Goal: Information Seeking & Learning: Learn about a topic

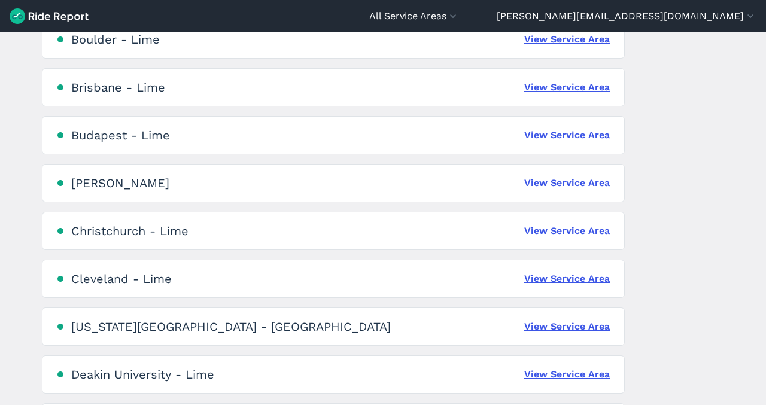
scroll to position [546, 0]
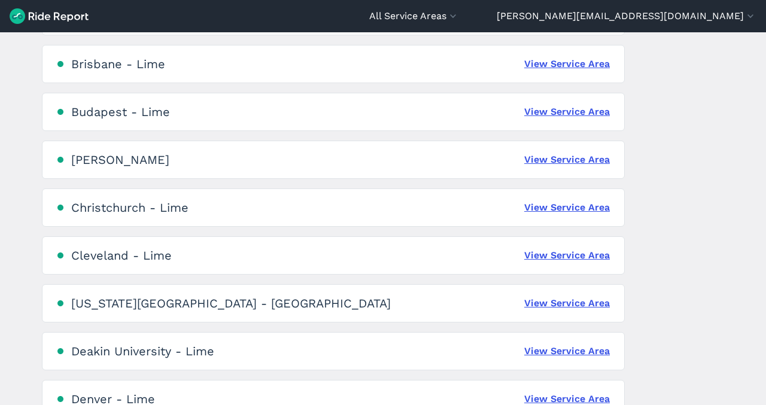
click at [130, 209] on div "Christchurch - Lime" at bounding box center [129, 207] width 117 height 14
click at [540, 202] on link "View Service Area" at bounding box center [567, 207] width 86 height 14
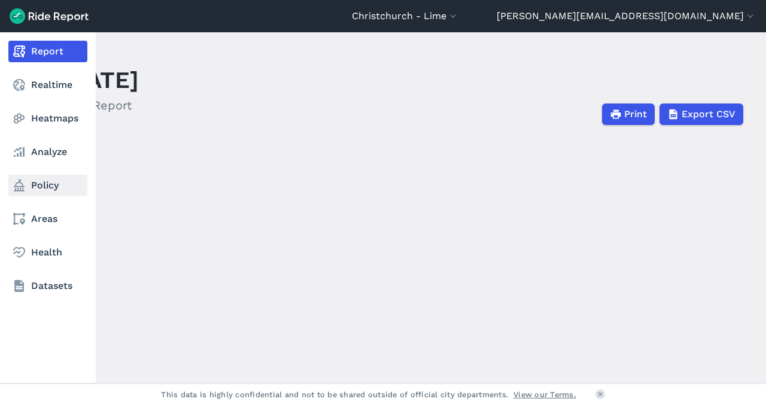
click at [24, 183] on icon at bounding box center [19, 185] width 14 height 14
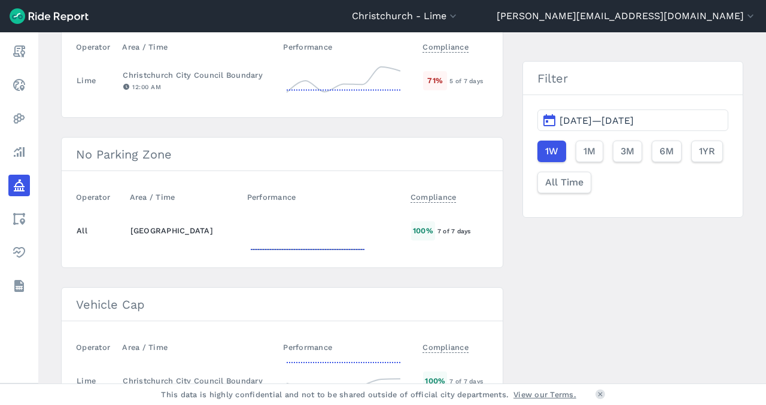
scroll to position [440, 0]
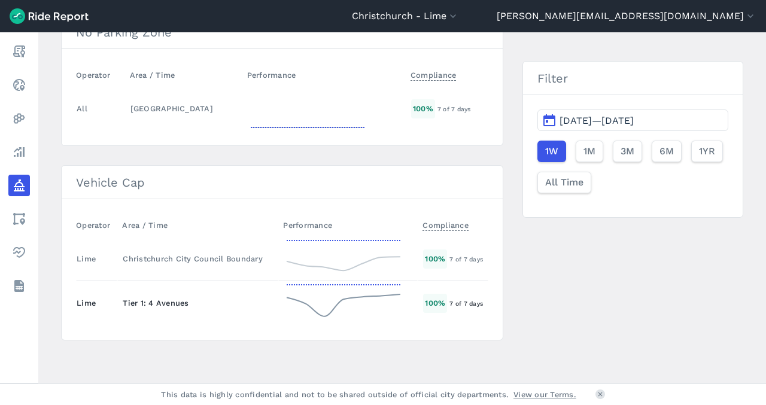
click at [166, 302] on div "Tier 1: 4 Avenues" at bounding box center [198, 302] width 150 height 11
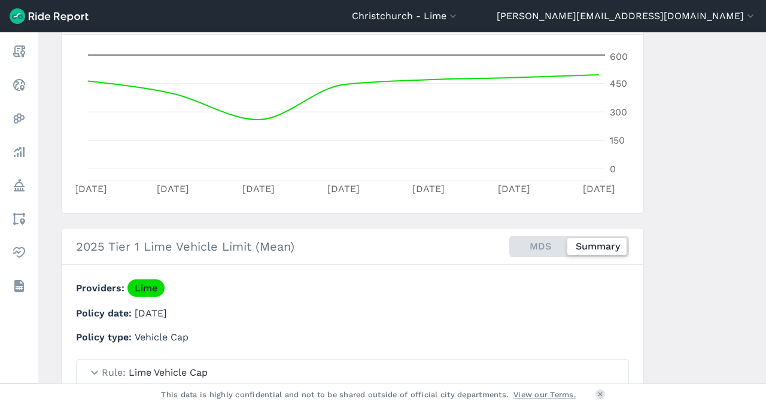
scroll to position [376, 0]
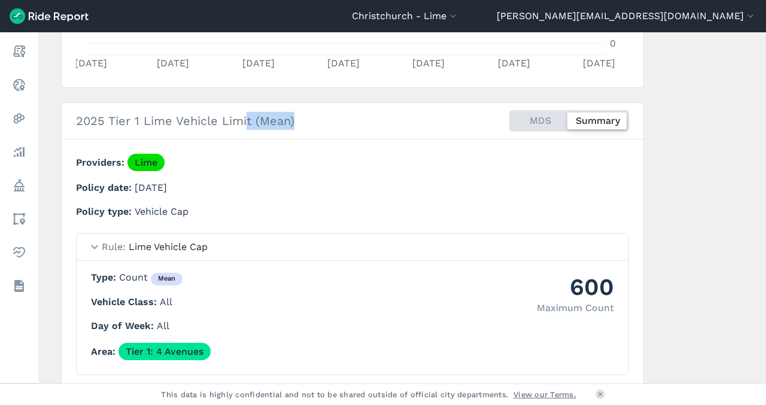
drag, startPoint x: 243, startPoint y: 125, endPoint x: 301, endPoint y: 129, distance: 58.1
click at [301, 129] on div "2025 Tier 1 Lime Vehicle Limit (Mean) MDS Summary" at bounding box center [350, 121] width 553 height 41
drag, startPoint x: 204, startPoint y: 277, endPoint x: 134, endPoint y: 274, distance: 70.1
click at [134, 274] on p "Type Count mean" at bounding box center [352, 277] width 523 height 15
click at [575, 298] on div "600" at bounding box center [575, 286] width 77 height 33
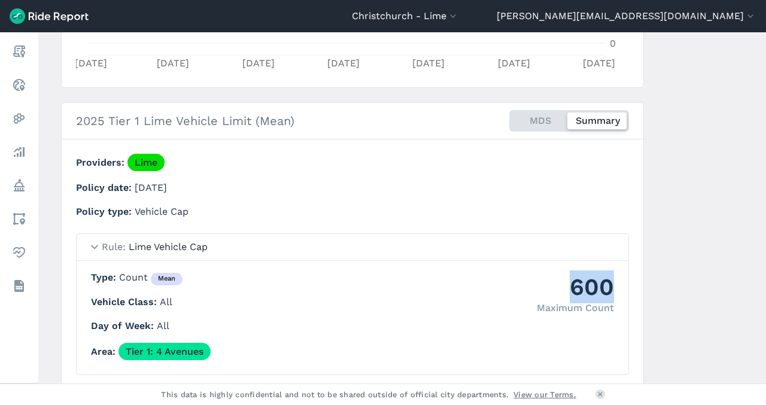
drag, startPoint x: 570, startPoint y: 298, endPoint x: 605, endPoint y: 299, distance: 35.3
click at [605, 299] on div "600" at bounding box center [575, 286] width 77 height 33
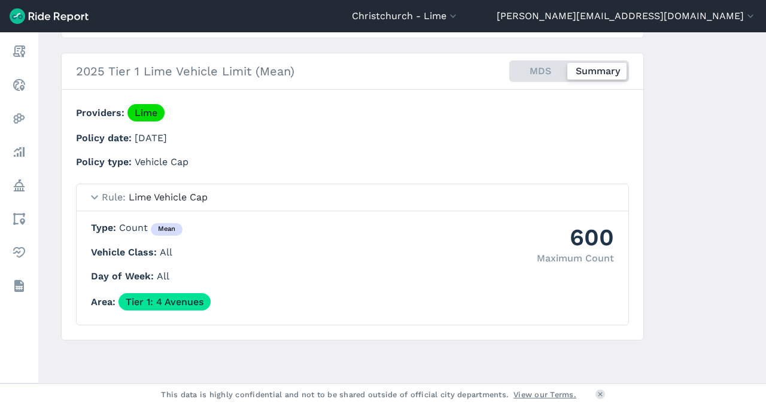
click at [466, 255] on p "Vehicle Class All" at bounding box center [352, 252] width 523 height 14
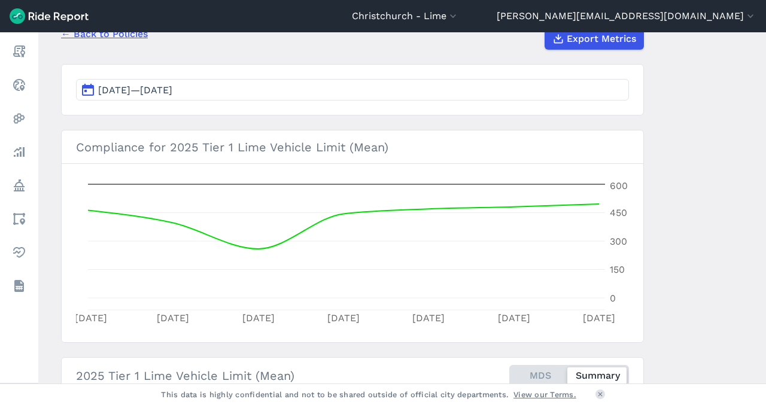
scroll to position [120, 0]
click at [604, 25] on header "[GEOGRAPHIC_DATA] - [GEOGRAPHIC_DATA] All Service Areas [GEOGRAPHIC_DATA], [GEO…" at bounding box center [383, 16] width 766 height 32
click at [459, 14] on button "Christchurch - Lime" at bounding box center [405, 16] width 107 height 14
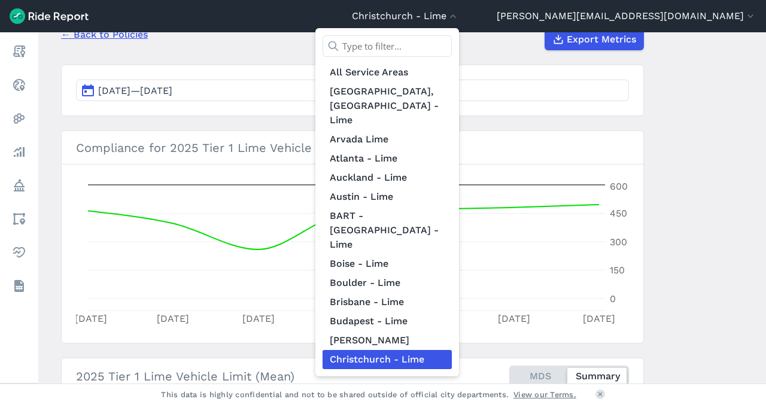
click at [452, 45] on input "text" at bounding box center [386, 46] width 129 height 22
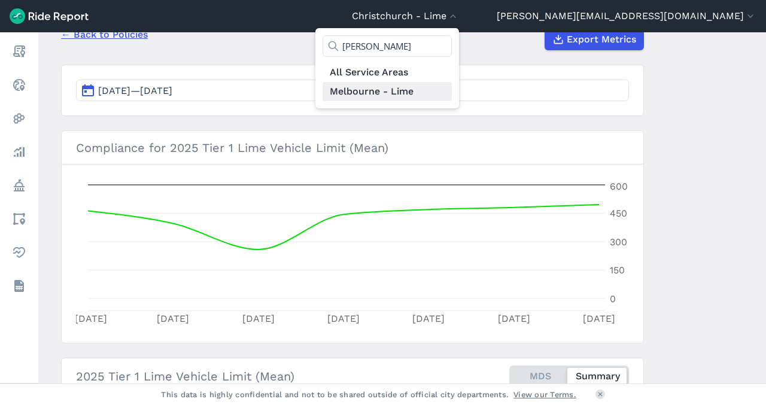
type input "[PERSON_NAME]"
click at [452, 86] on link "Melbourne - Lime" at bounding box center [386, 91] width 129 height 19
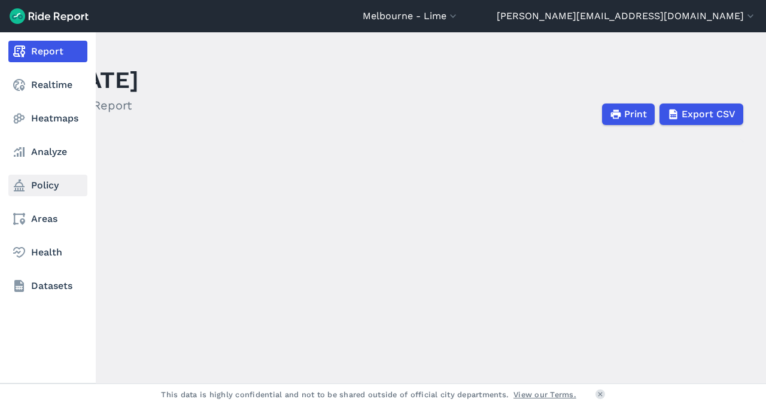
click at [43, 194] on link "Policy" at bounding box center [47, 186] width 79 height 22
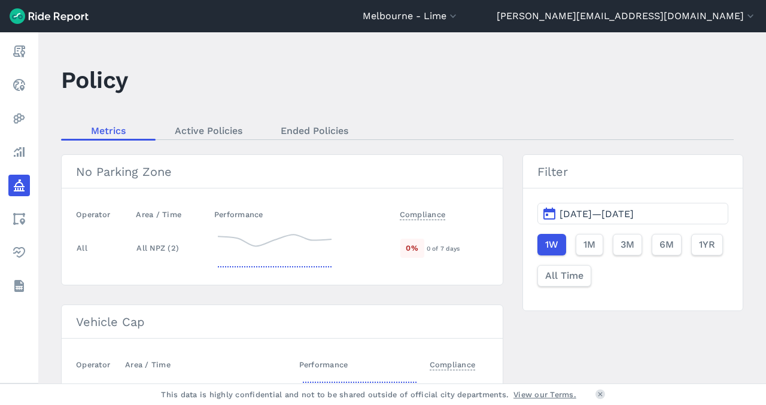
scroll to position [272, 0]
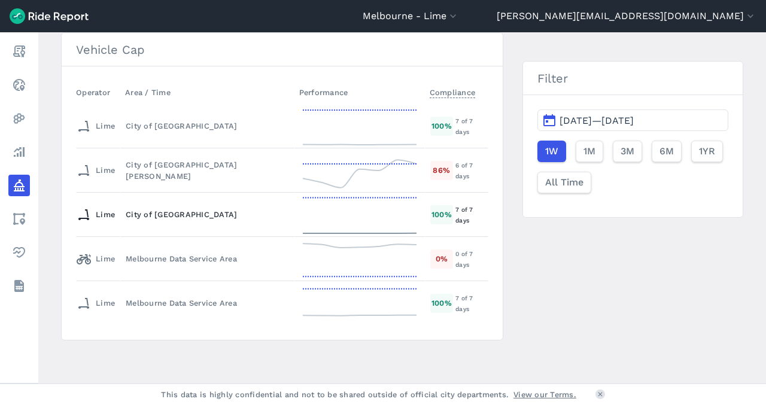
click at [152, 212] on div "City of [GEOGRAPHIC_DATA]" at bounding box center [207, 214] width 163 height 11
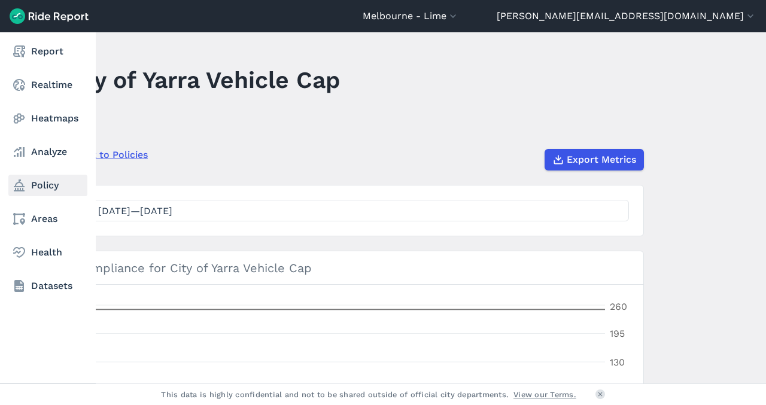
click at [39, 190] on link "Policy" at bounding box center [47, 186] width 79 height 22
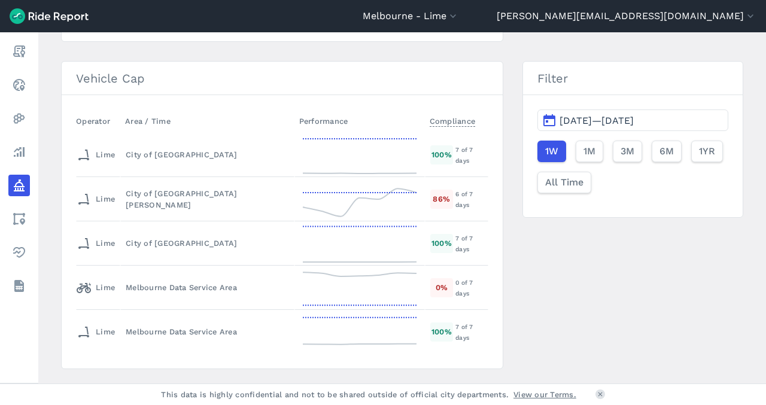
scroll to position [272, 0]
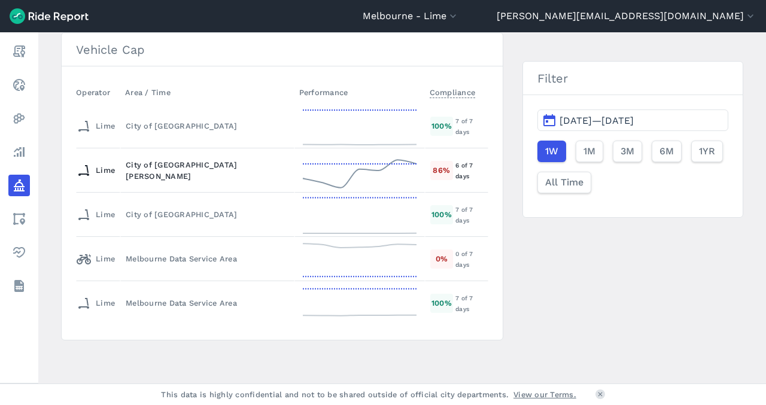
click at [193, 174] on div "City of [GEOGRAPHIC_DATA][PERSON_NAME]" at bounding box center [207, 170] width 163 height 23
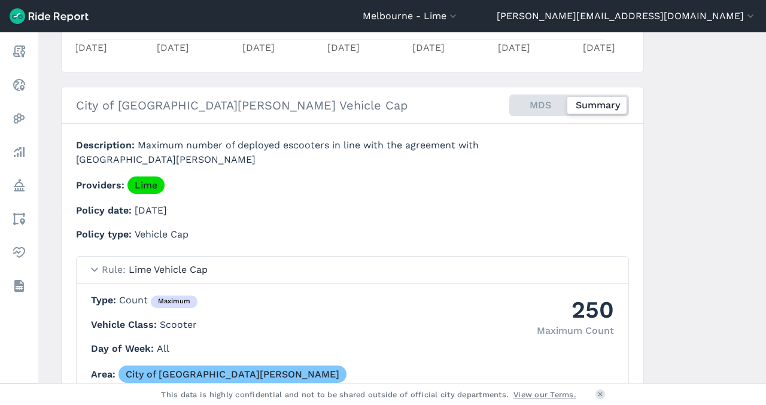
scroll to position [433, 0]
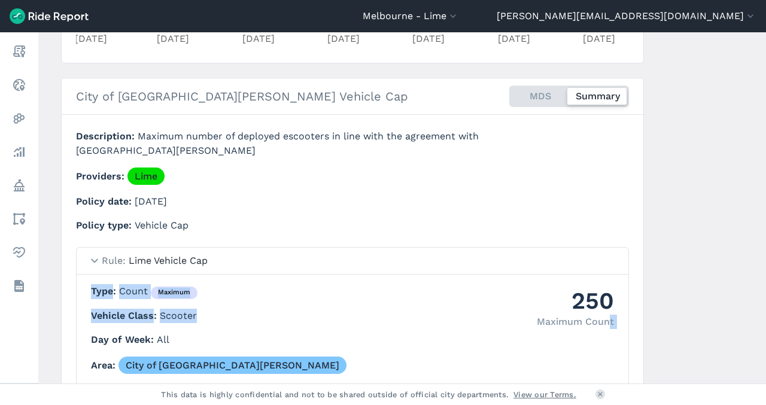
drag, startPoint x: 608, startPoint y: 272, endPoint x: 529, endPoint y: 271, distance: 79.0
click at [529, 284] on div "250 Maximum Count Type Count maximum Vehicle Class Scooter Day of Week All Area…" at bounding box center [352, 329] width 523 height 90
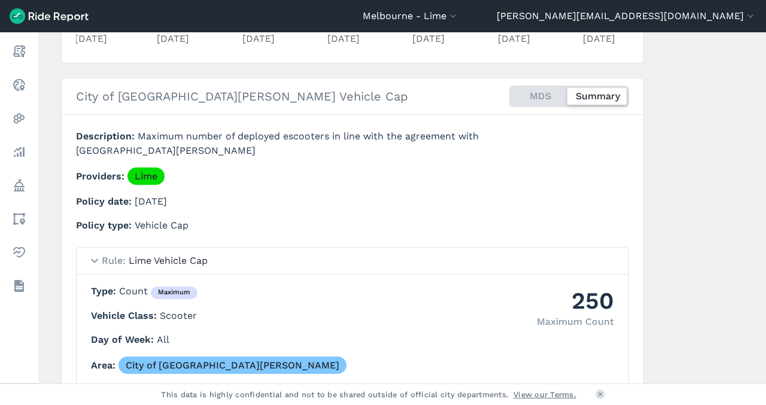
click at [181, 310] on span "Scooter" at bounding box center [178, 315] width 37 height 11
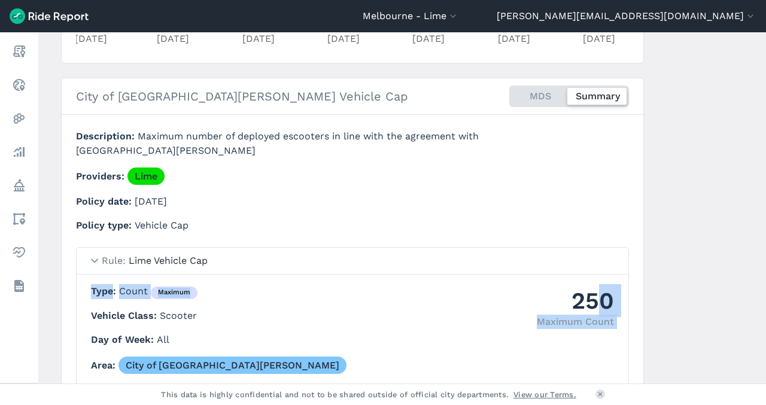
drag, startPoint x: 602, startPoint y: 260, endPoint x: 516, endPoint y: 259, distance: 86.8
click at [516, 284] on div "250 Maximum Count Type Count maximum Vehicle Class Scooter Day of Week All Area…" at bounding box center [352, 329] width 523 height 90
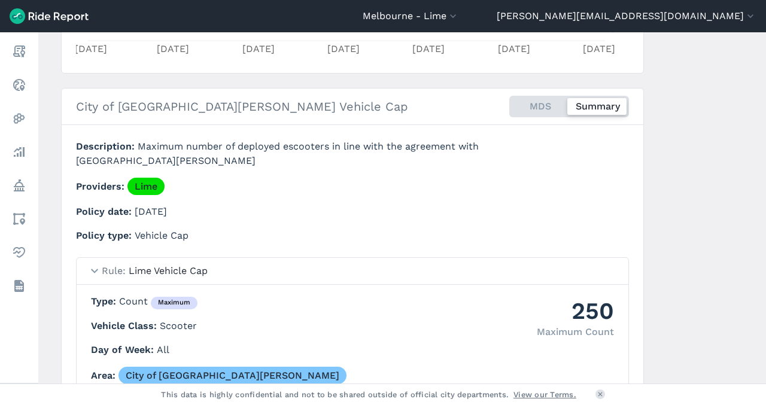
scroll to position [449, 0]
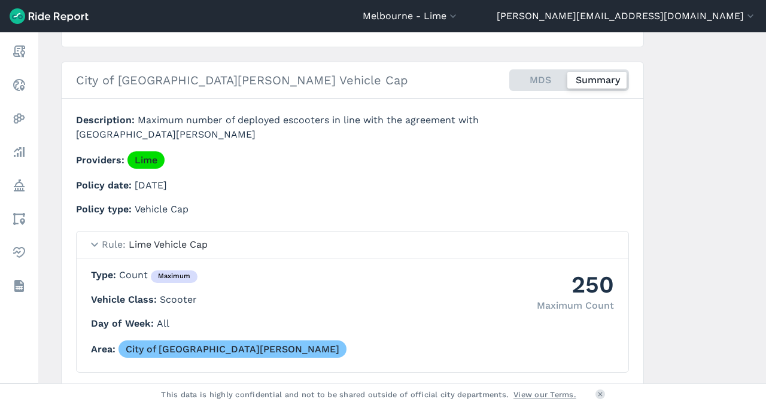
click at [526, 69] on div "MDS Summary" at bounding box center [569, 80] width 120 height 22
click at [509, 69] on input "MDS Summary" at bounding box center [509, 73] width 0 height 8
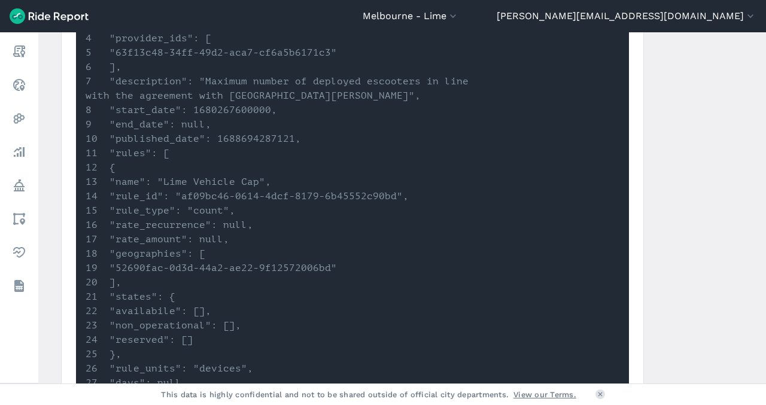
scroll to position [704, 0]
click at [178, 302] on li ""availabile": []," at bounding box center [286, 309] width 401 height 14
drag, startPoint x: 160, startPoint y: 260, endPoint x: 196, endPoint y: 260, distance: 35.3
click at [196, 302] on li ""availabile": []," at bounding box center [286, 309] width 401 height 14
drag, startPoint x: 172, startPoint y: 269, endPoint x: 228, endPoint y: 269, distance: 55.6
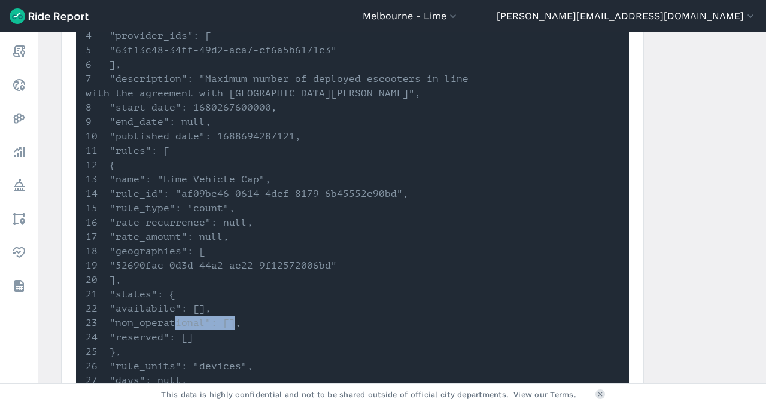
click at [228, 316] on li ""non_operational": []," at bounding box center [286, 323] width 401 height 14
drag, startPoint x: 167, startPoint y: 288, endPoint x: 213, endPoint y: 288, distance: 46.1
click at [214, 330] on li ""reserved": []" at bounding box center [286, 337] width 401 height 14
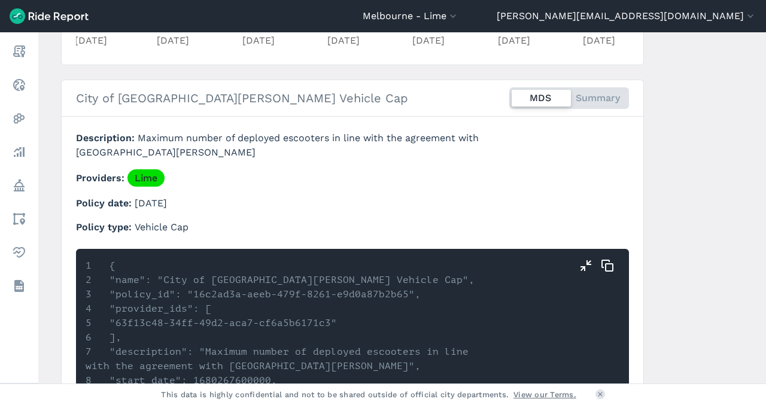
scroll to position [0, 0]
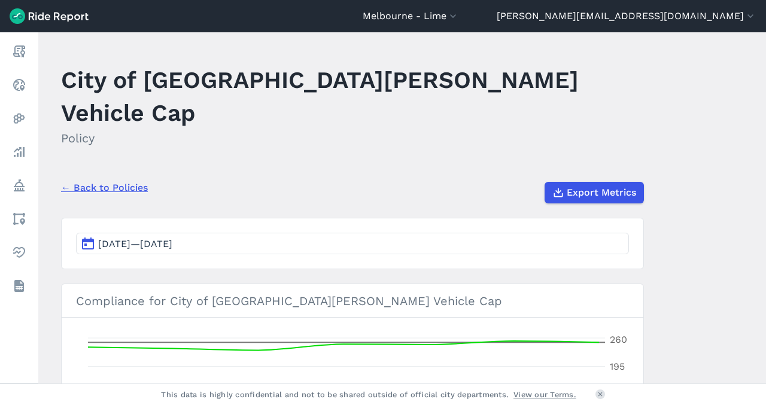
click at [102, 172] on div "← Back to Policies Export Metrics" at bounding box center [352, 187] width 583 height 31
click at [112, 181] on link "← Back to Policies" at bounding box center [104, 188] width 87 height 14
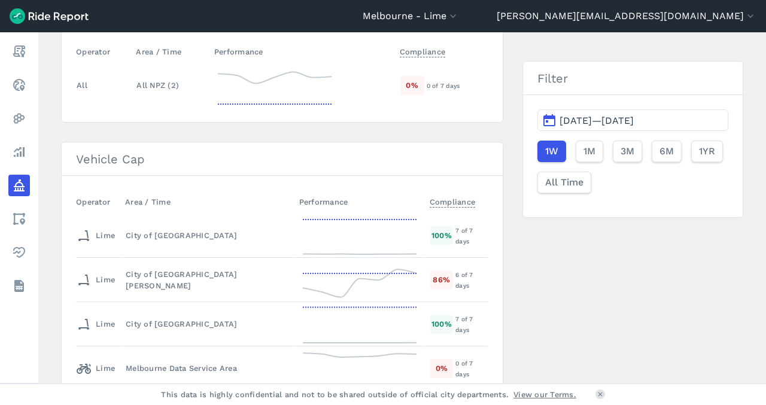
scroll to position [177, 0]
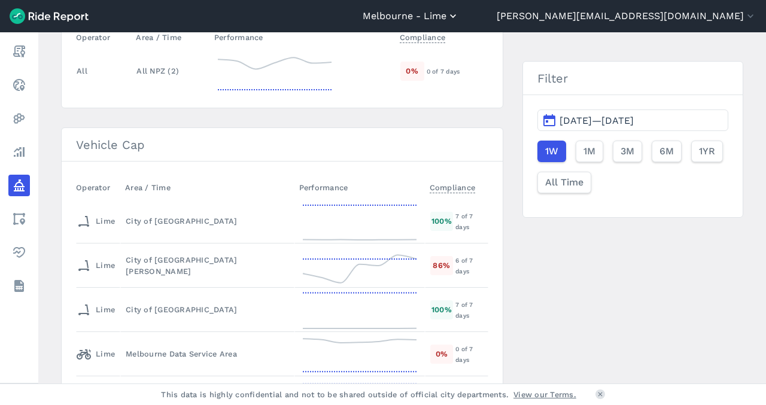
click at [459, 21] on icon "button" at bounding box center [453, 16] width 12 height 12
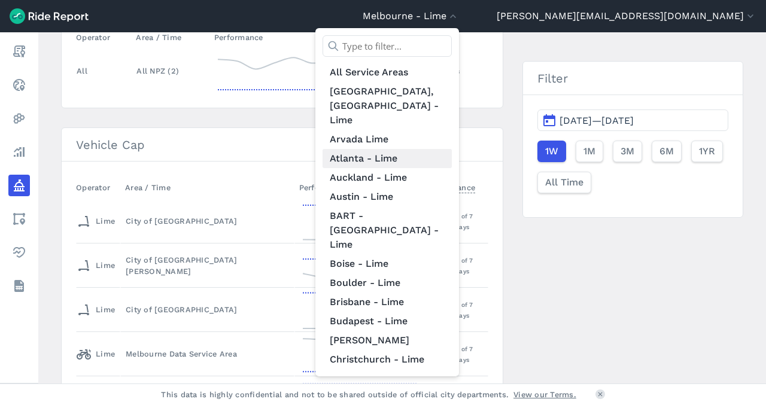
click at [452, 149] on link "Atlanta - Lime" at bounding box center [386, 158] width 129 height 19
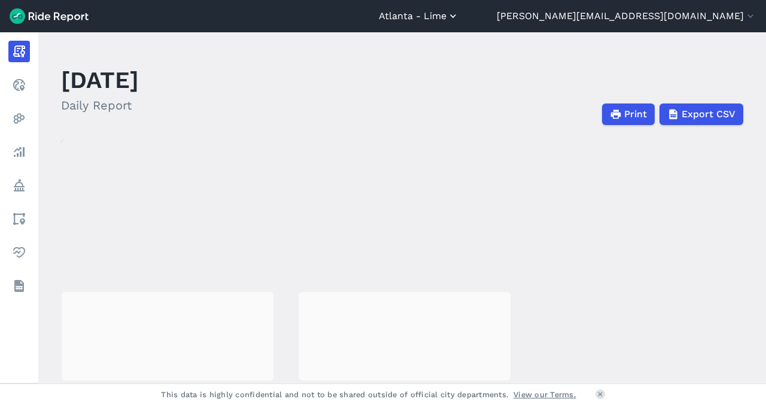
click at [459, 11] on icon "button" at bounding box center [453, 16] width 12 height 12
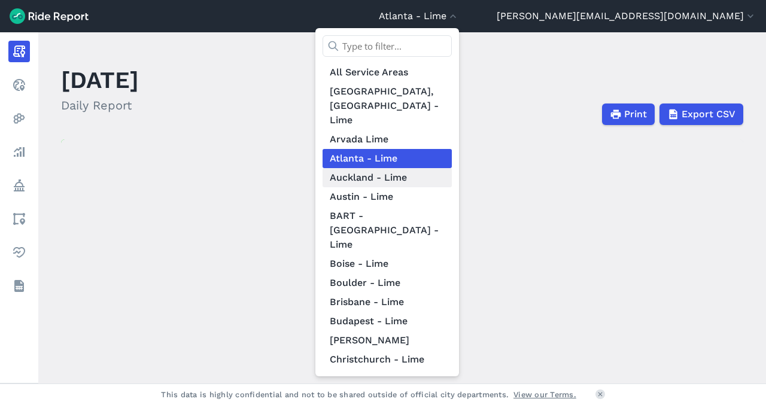
click at [452, 168] on link "Auckland - Lime" at bounding box center [386, 177] width 129 height 19
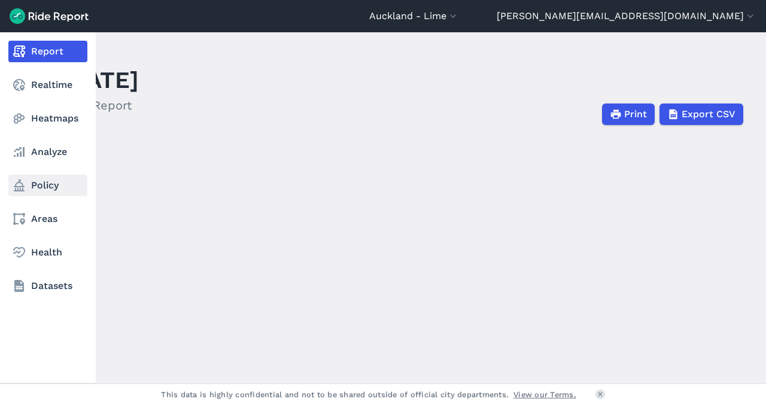
click at [39, 193] on link "Policy" at bounding box center [47, 186] width 79 height 22
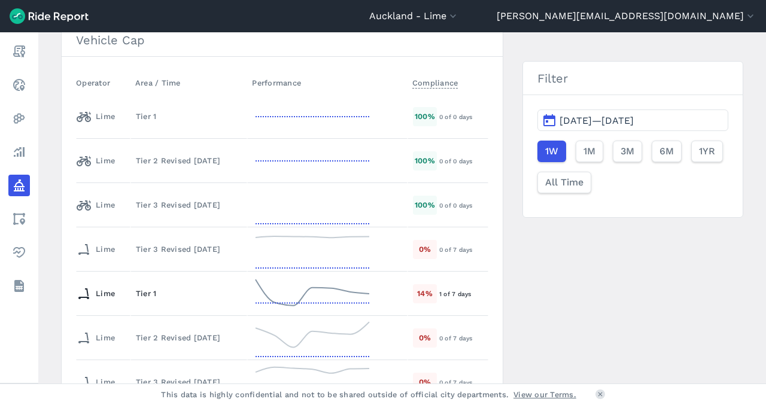
scroll to position [361, 0]
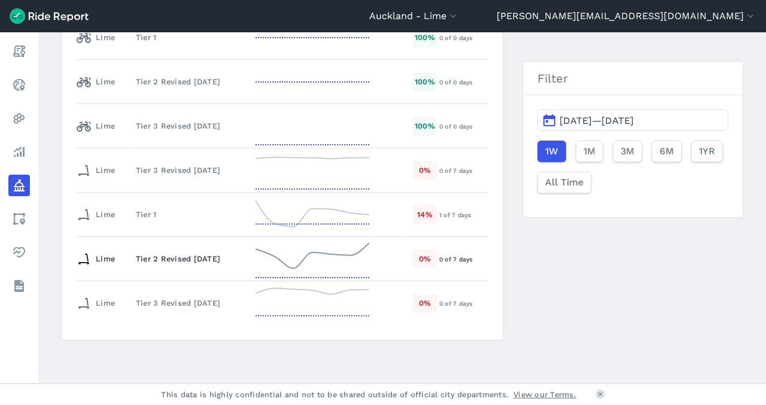
click at [178, 265] on td "Tier 2 Revised [DATE]" at bounding box center [188, 259] width 117 height 44
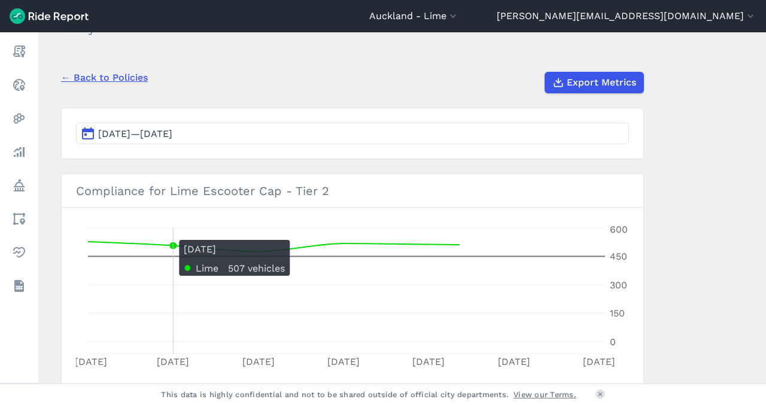
scroll to position [230, 0]
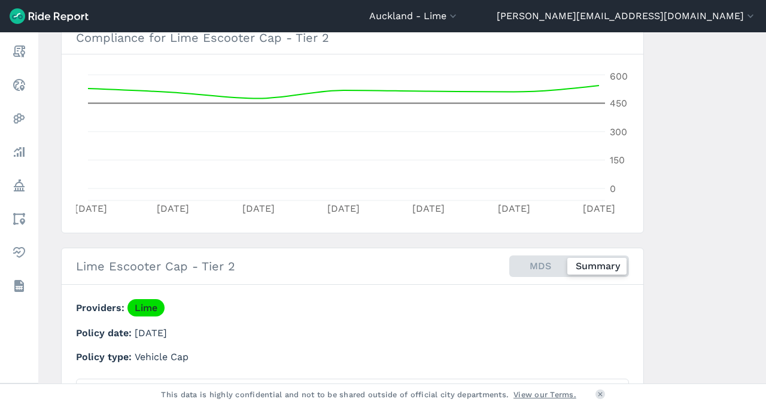
click at [519, 264] on div "MDS Summary" at bounding box center [569, 266] width 120 height 22
click at [509, 263] on input "MDS Summary" at bounding box center [509, 259] width 0 height 8
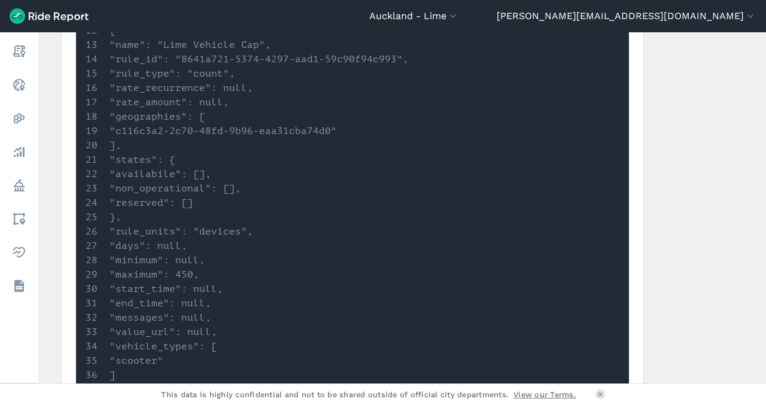
scroll to position [751, 0]
drag, startPoint x: 235, startPoint y: 206, endPoint x: 148, endPoint y: 181, distance: 89.9
click at [148, 181] on ol "{ "name": "[PERSON_NAME] Cap - Tier 2", "policy_id": "5534d60f-d28d-44eb-963d-3…" at bounding box center [353, 147] width 534 height 560
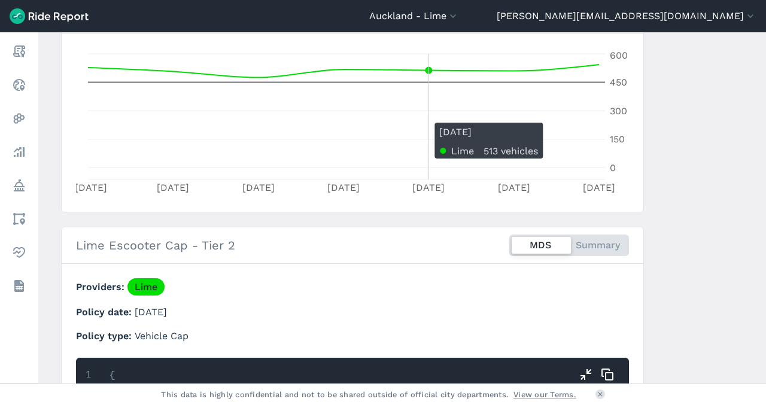
scroll to position [345, 0]
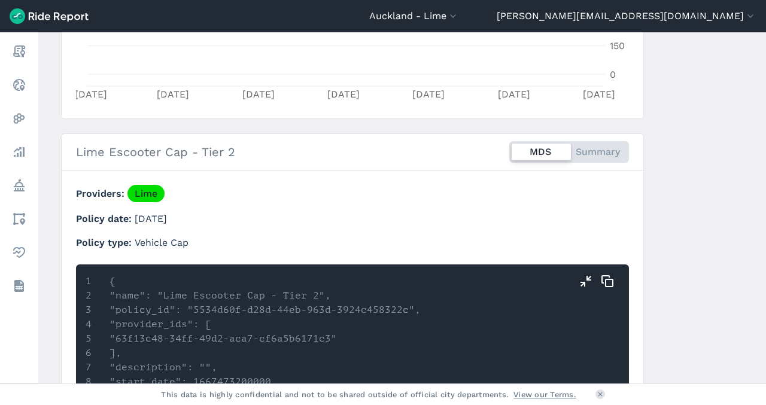
click at [583, 153] on div "MDS Summary" at bounding box center [569, 152] width 120 height 22
click at [509, 149] on input "MDS Summary" at bounding box center [509, 145] width 0 height 8
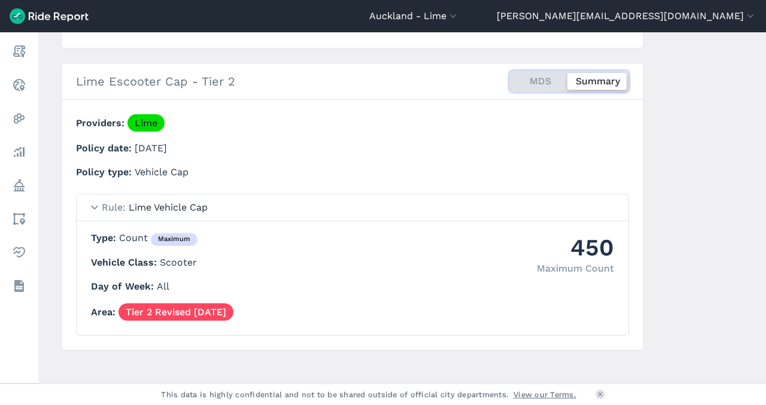
scroll to position [416, 0]
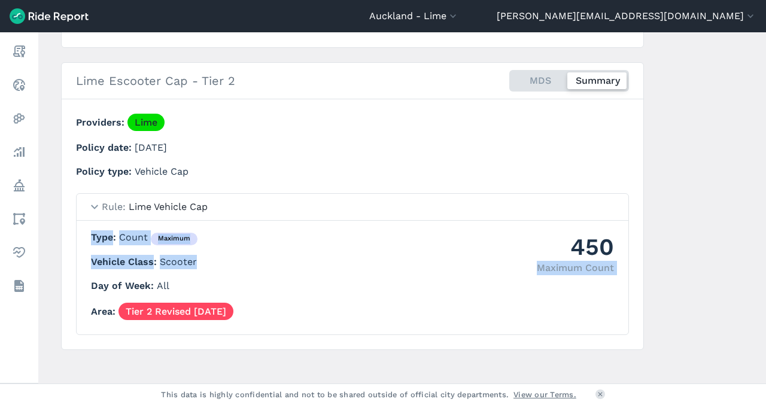
drag, startPoint x: 496, startPoint y: 264, endPoint x: 535, endPoint y: 266, distance: 38.9
click at [535, 266] on div "450 Maximum Count Type Count maximum Vehicle Class Scooter Day of Week All Area…" at bounding box center [352, 275] width 523 height 90
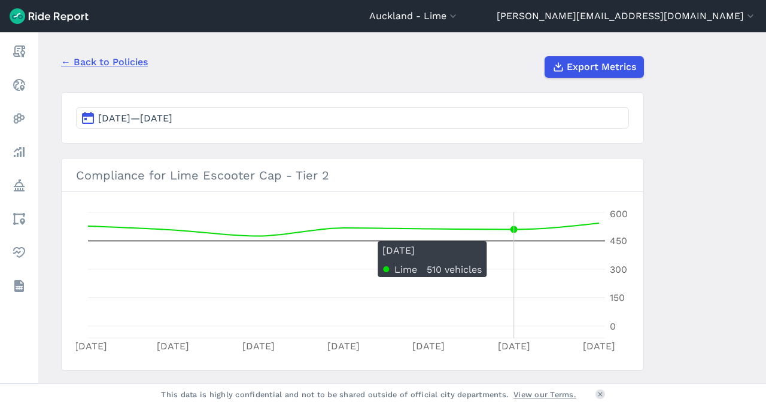
scroll to position [128, 0]
